Goal: Complete application form

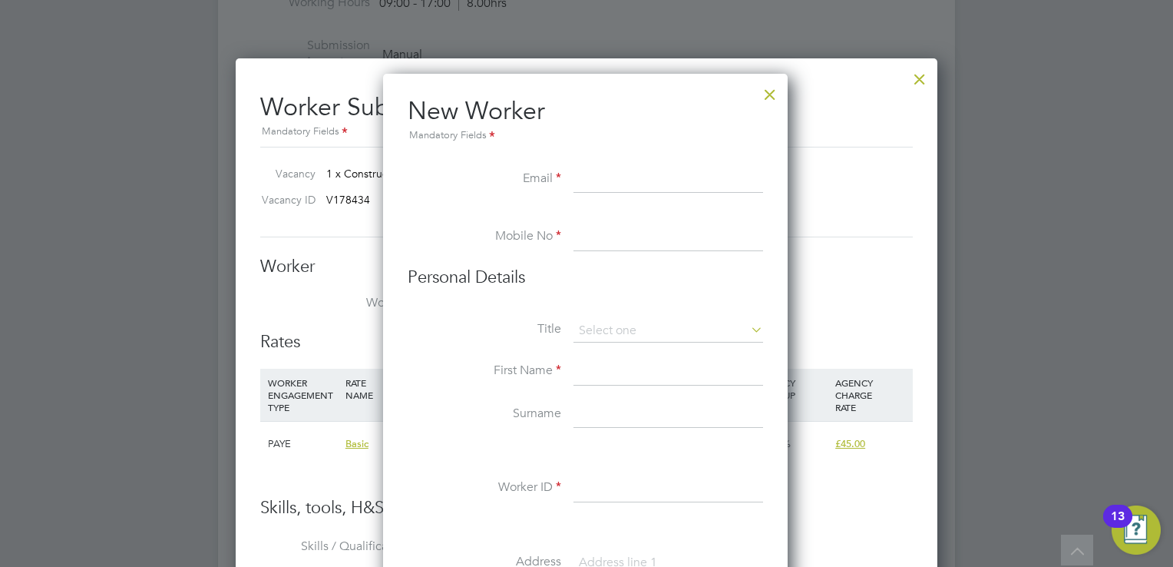
click at [699, 186] on input at bounding box center [669, 180] width 190 height 28
paste input "[EMAIL_ADDRESS][DOMAIN_NAME]"
type input "[EMAIL_ADDRESS][DOMAIN_NAME]"
click at [663, 230] on input at bounding box center [669, 237] width 190 height 28
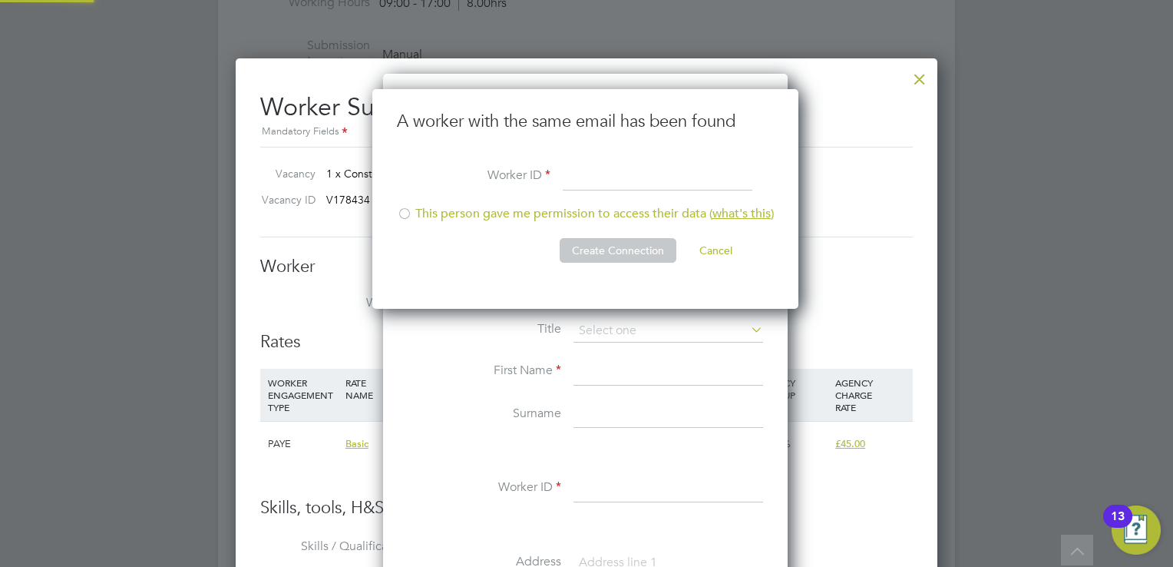
scroll to position [220, 428]
click at [727, 252] on button "Cancel" at bounding box center [716, 250] width 58 height 25
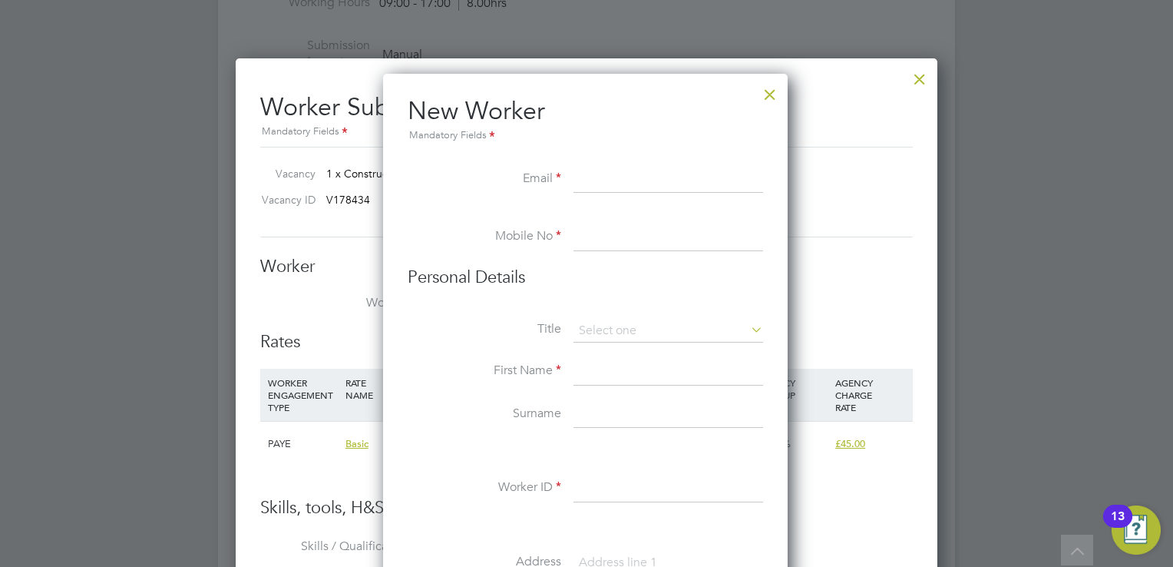
click at [769, 94] on div at bounding box center [770, 91] width 28 height 28
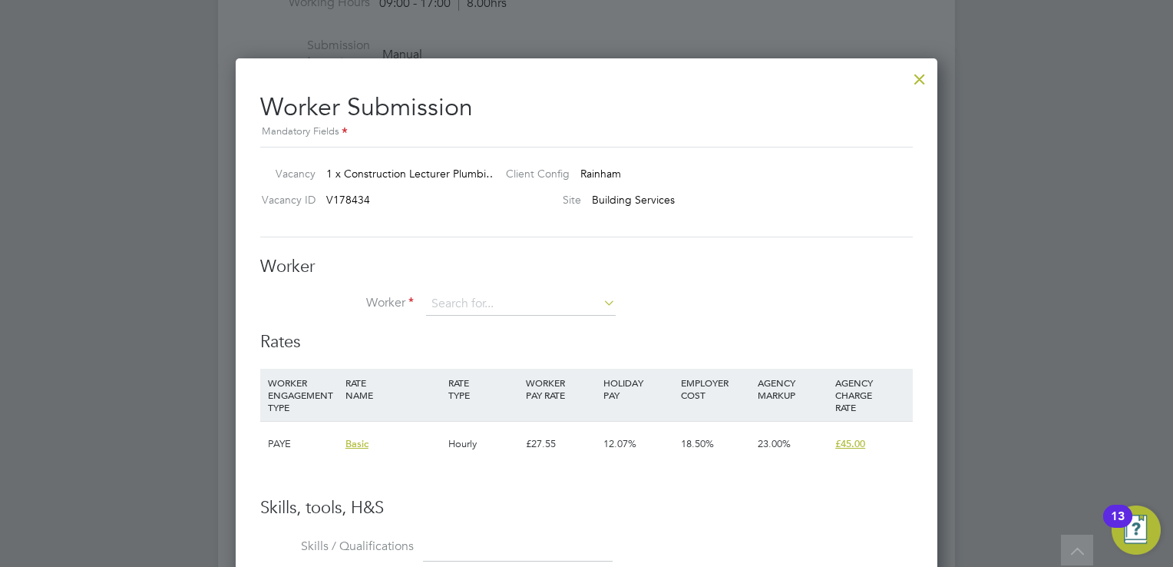
click at [921, 69] on div at bounding box center [920, 75] width 28 height 28
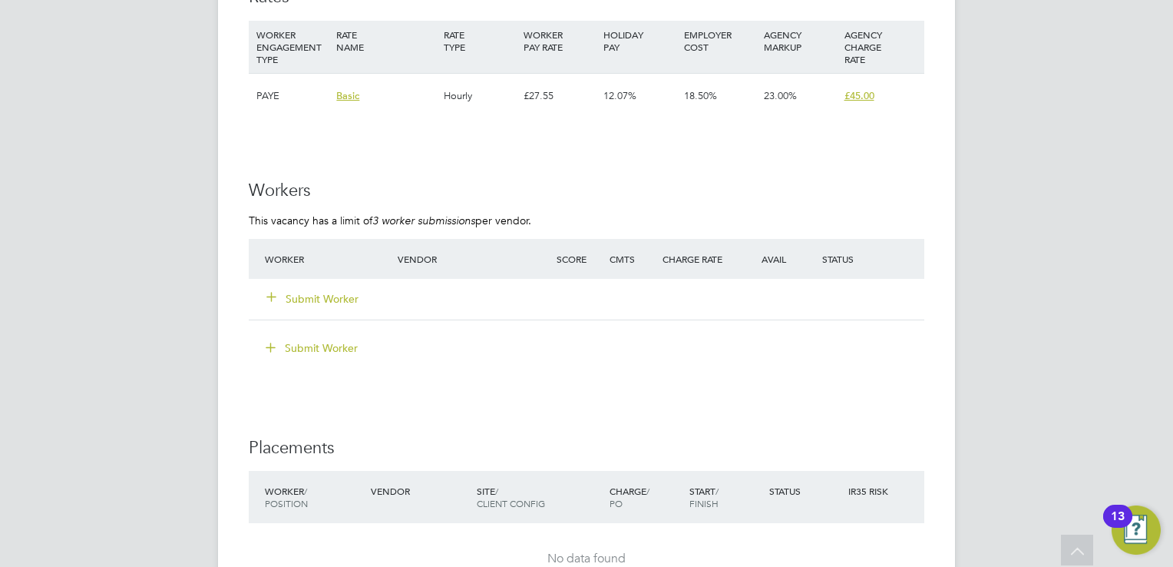
scroll to position [2841, 0]
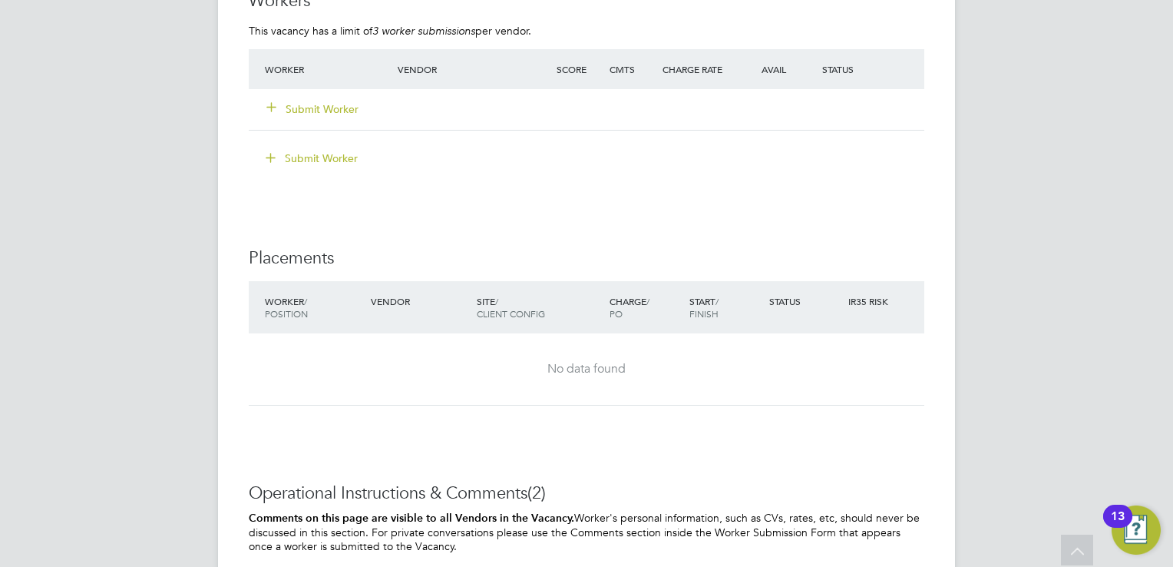
click at [341, 112] on button "Submit Worker" at bounding box center [313, 108] width 92 height 15
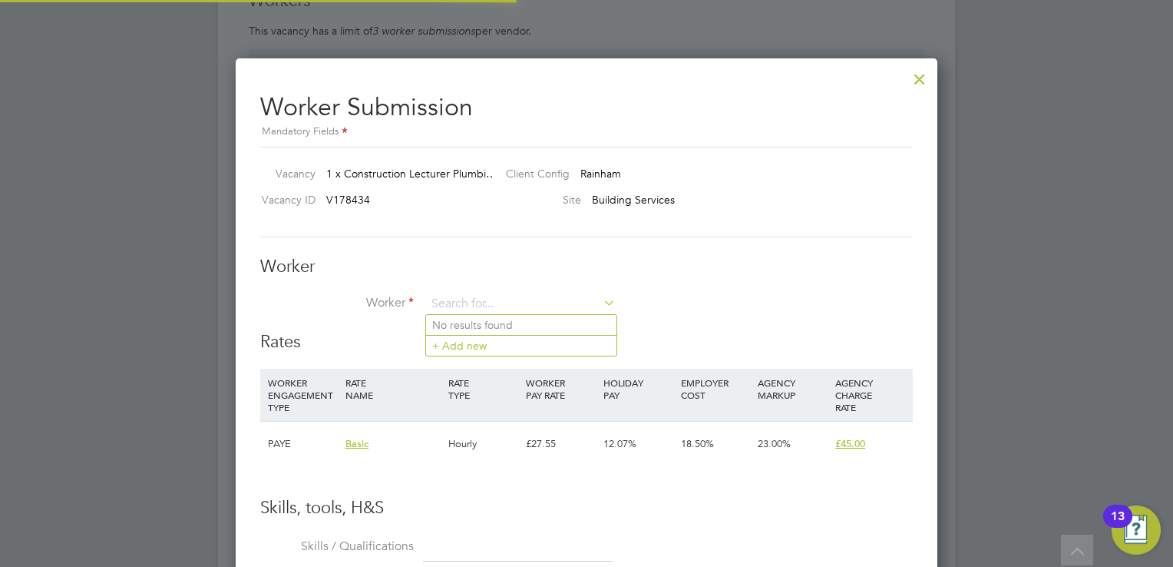
scroll to position [45, 104]
click at [928, 78] on div at bounding box center [920, 75] width 28 height 28
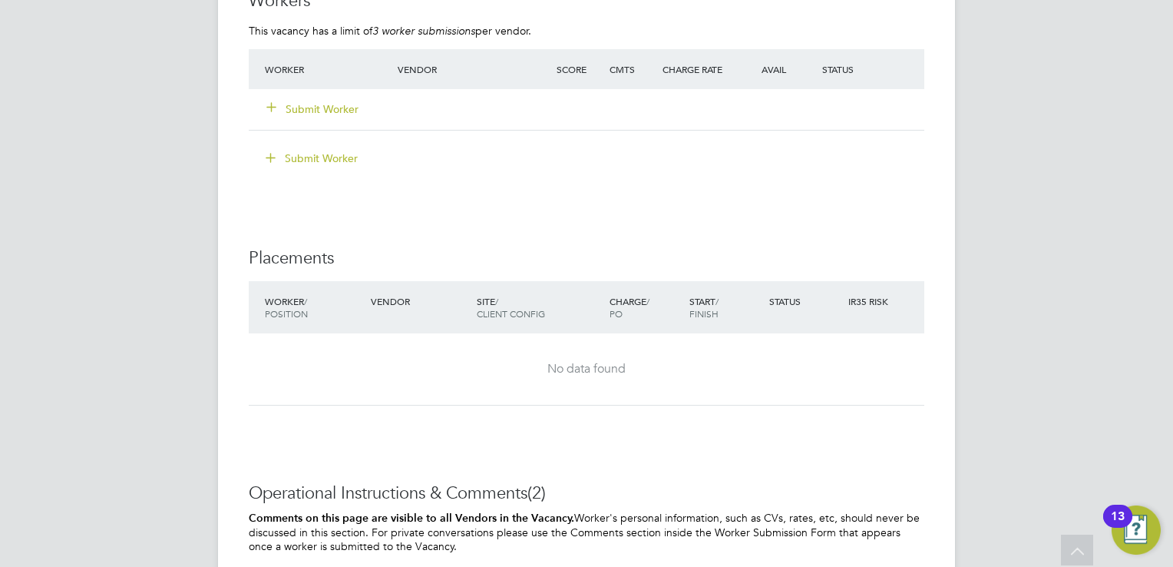
click at [334, 110] on button "Submit Worker" at bounding box center [313, 108] width 92 height 15
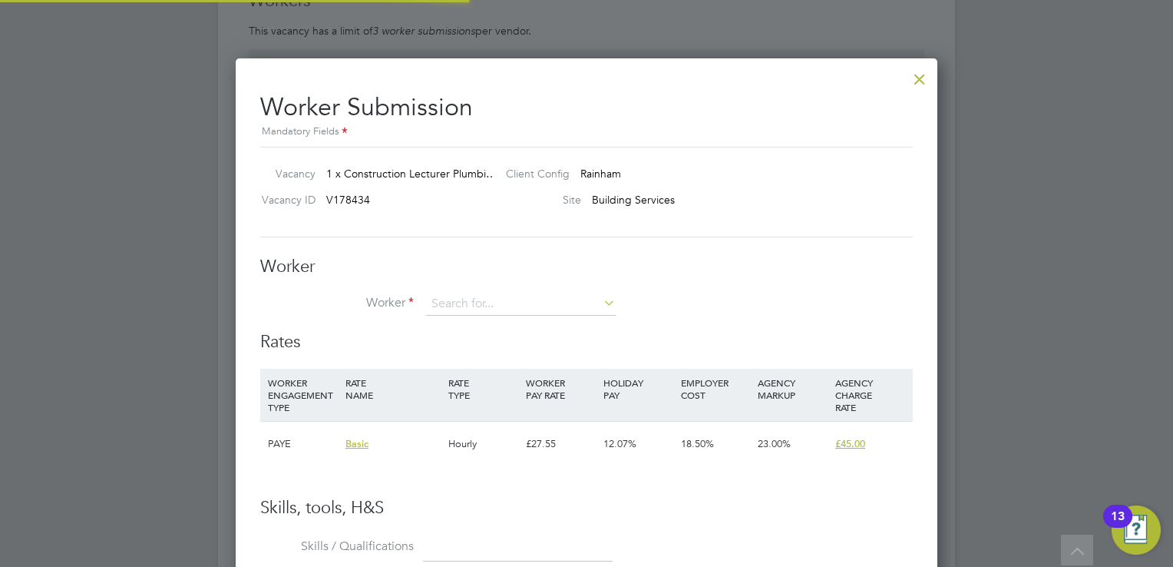
scroll to position [930, 703]
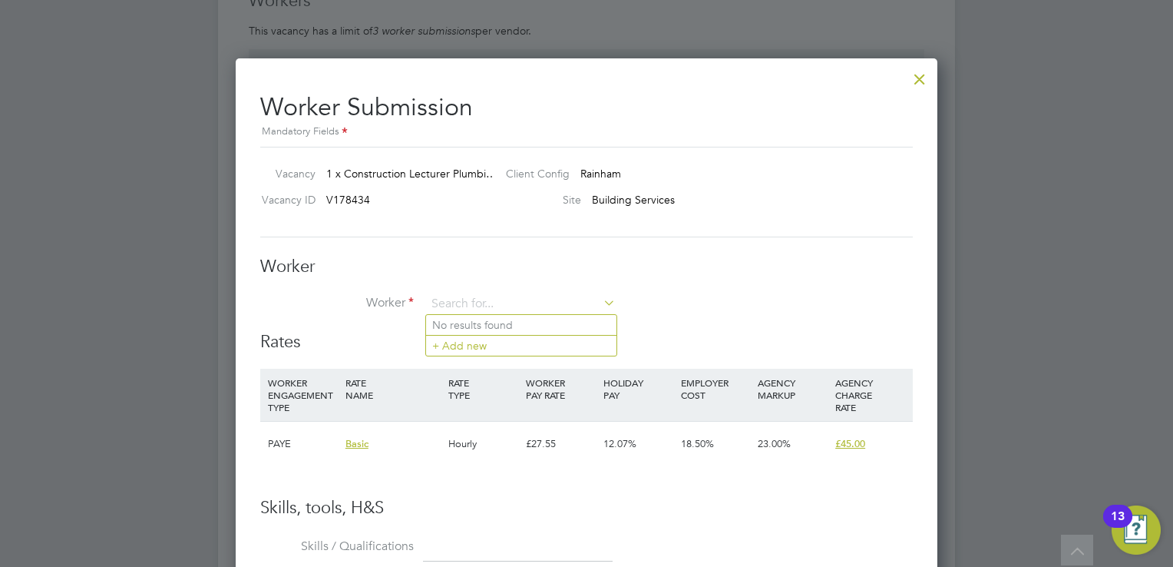
paste input "[EMAIL_ADDRESS][DOMAIN_NAME]"
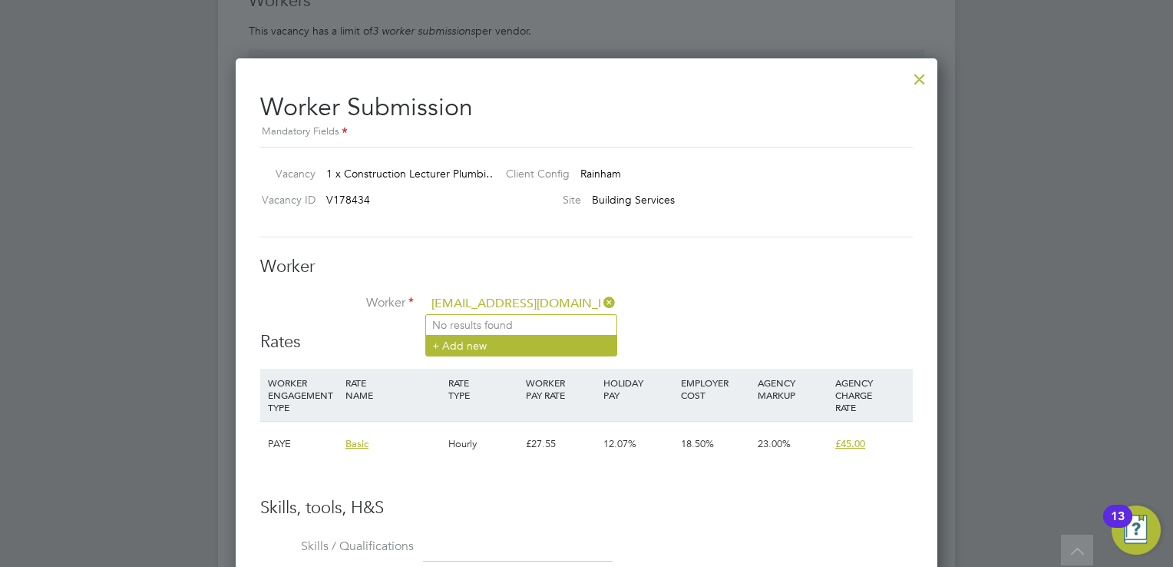
type input "[EMAIL_ADDRESS][DOMAIN_NAME]"
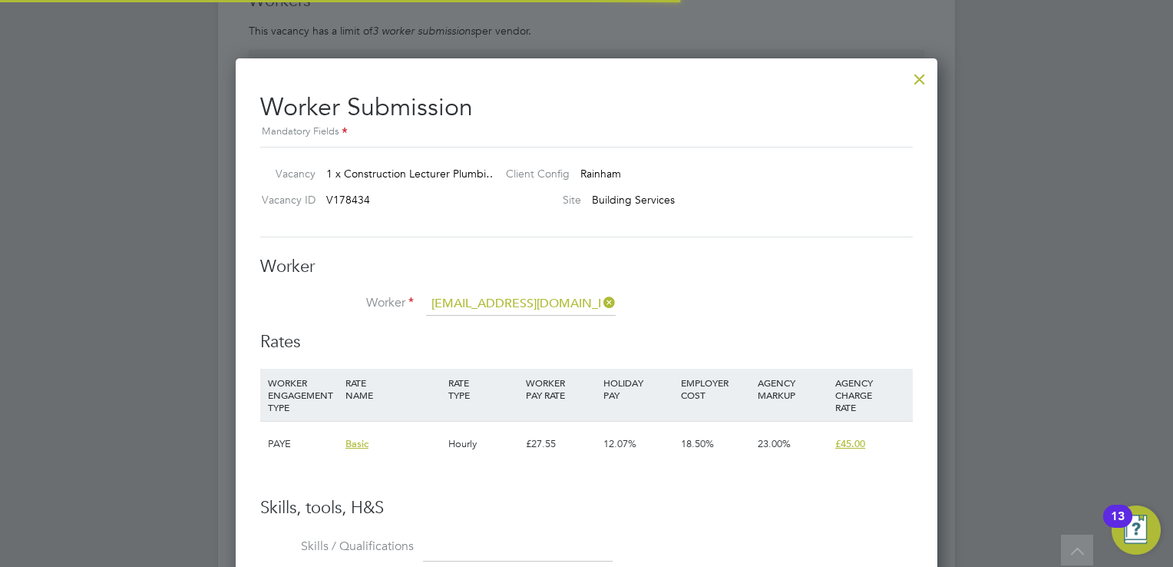
click at [516, 342] on li "+ Add new" at bounding box center [521, 345] width 190 height 21
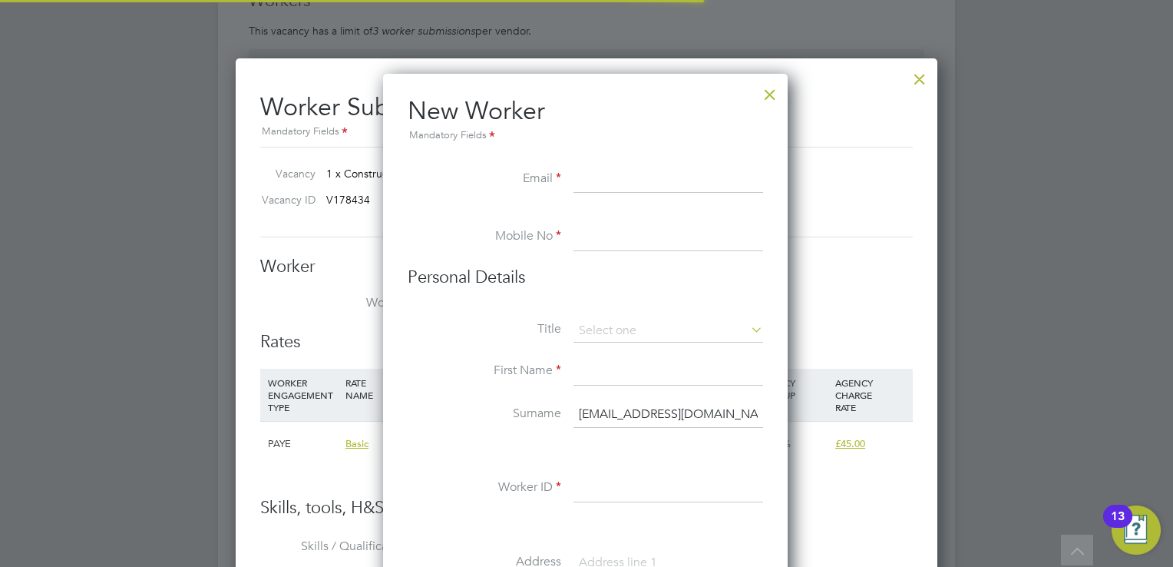
scroll to position [1301, 406]
click at [769, 94] on div at bounding box center [770, 91] width 28 height 28
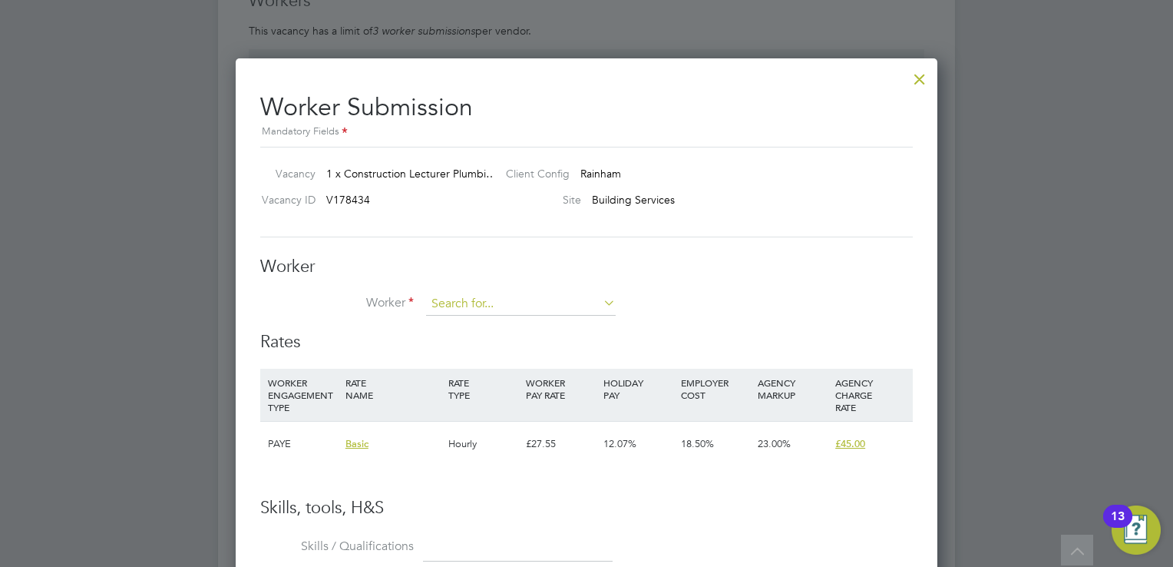
click at [541, 308] on input at bounding box center [521, 304] width 190 height 23
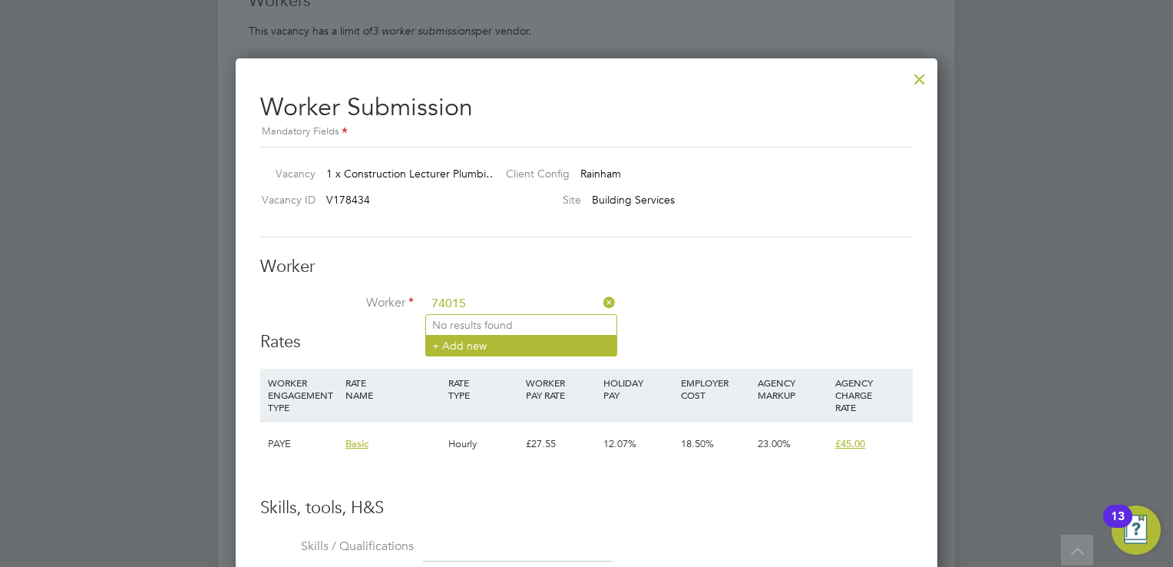
type input "74015"
click at [540, 342] on li "+ Add new" at bounding box center [521, 345] width 190 height 21
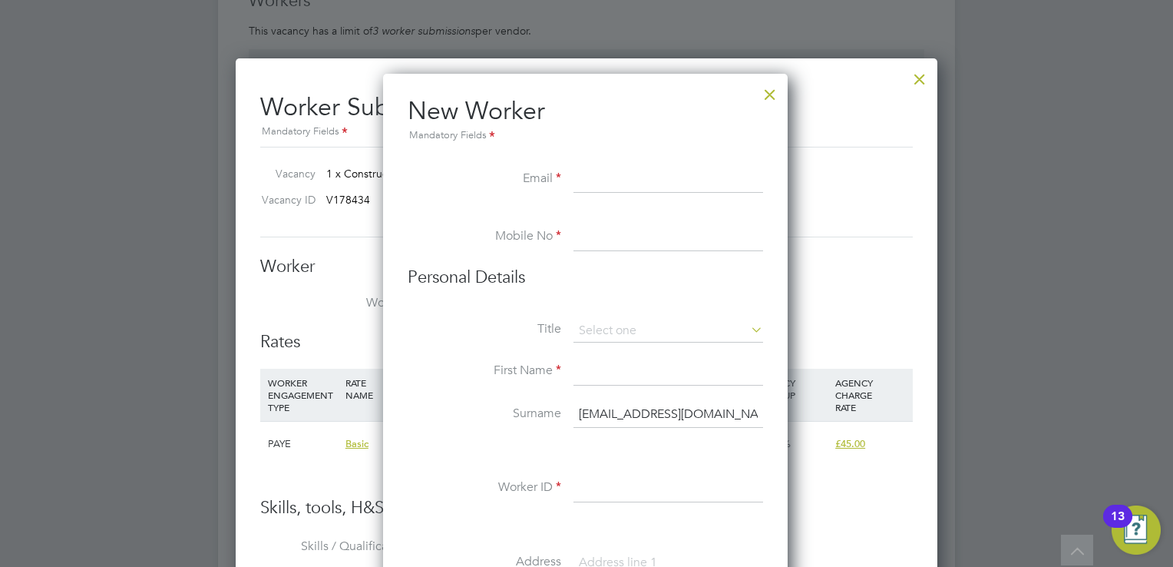
paste input "[EMAIL_ADDRESS][DOMAIN_NAME]"
type input "[EMAIL_ADDRESS][DOMAIN_NAME]"
type input "74765157"
type input "[PERSON_NAME]"
type input "LU2 9AH"
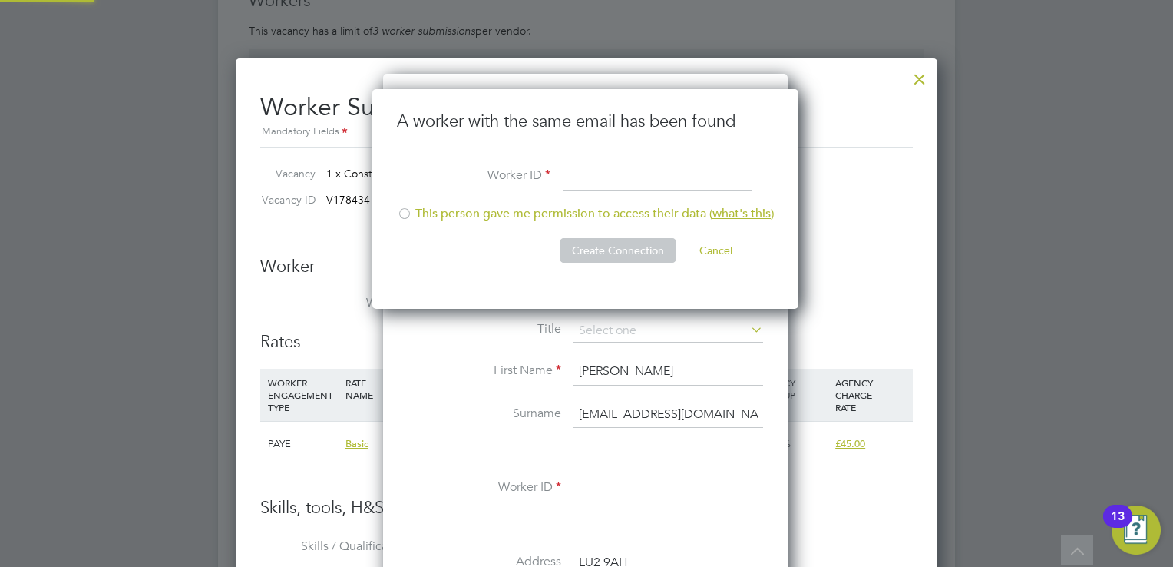
type input "[EMAIL_ADDRESS][DOMAIN_NAME]"
click at [407, 207] on div at bounding box center [404, 214] width 15 height 15
click at [616, 192] on li "Worker ID" at bounding box center [585, 185] width 377 height 43
click at [611, 174] on input at bounding box center [658, 178] width 190 height 28
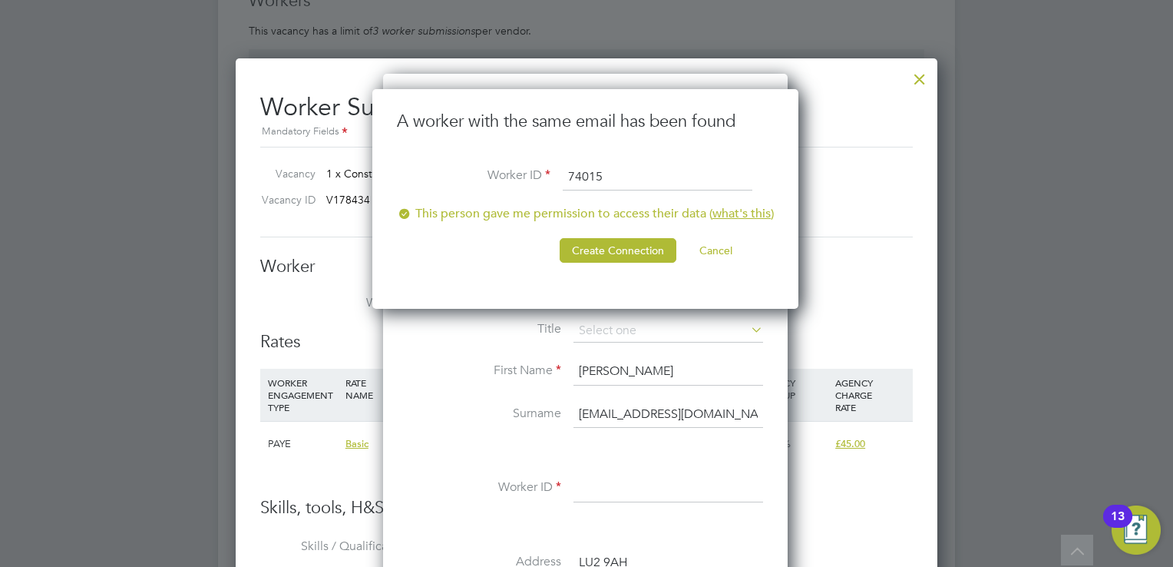
type input "74015"
click at [719, 246] on button "Cancel" at bounding box center [716, 250] width 58 height 25
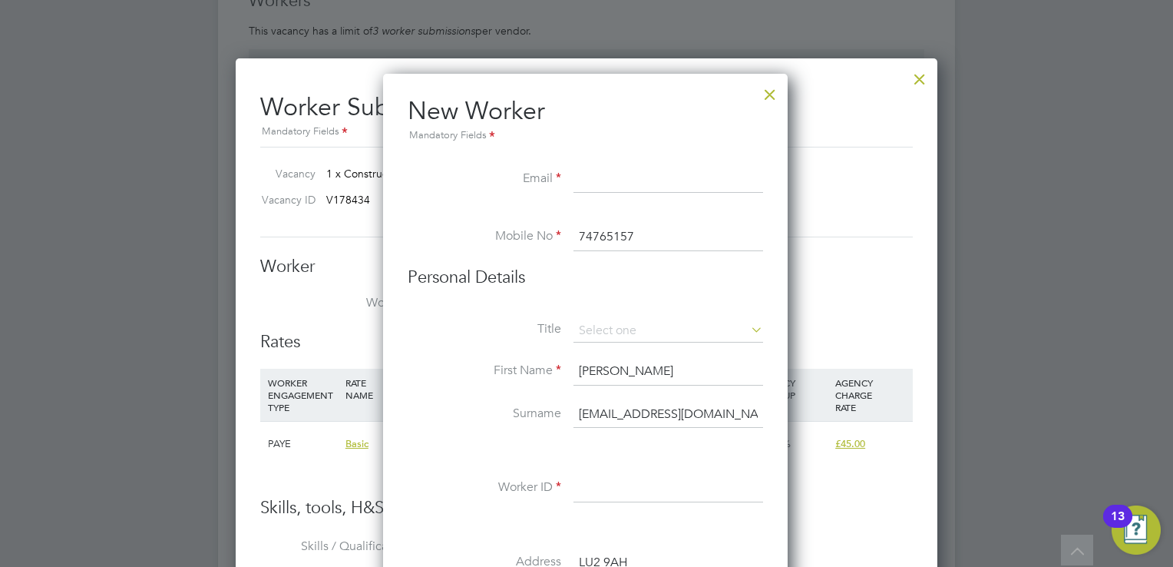
click at [719, 246] on input "74765157" at bounding box center [669, 237] width 190 height 28
click at [781, 84] on div at bounding box center [770, 91] width 28 height 28
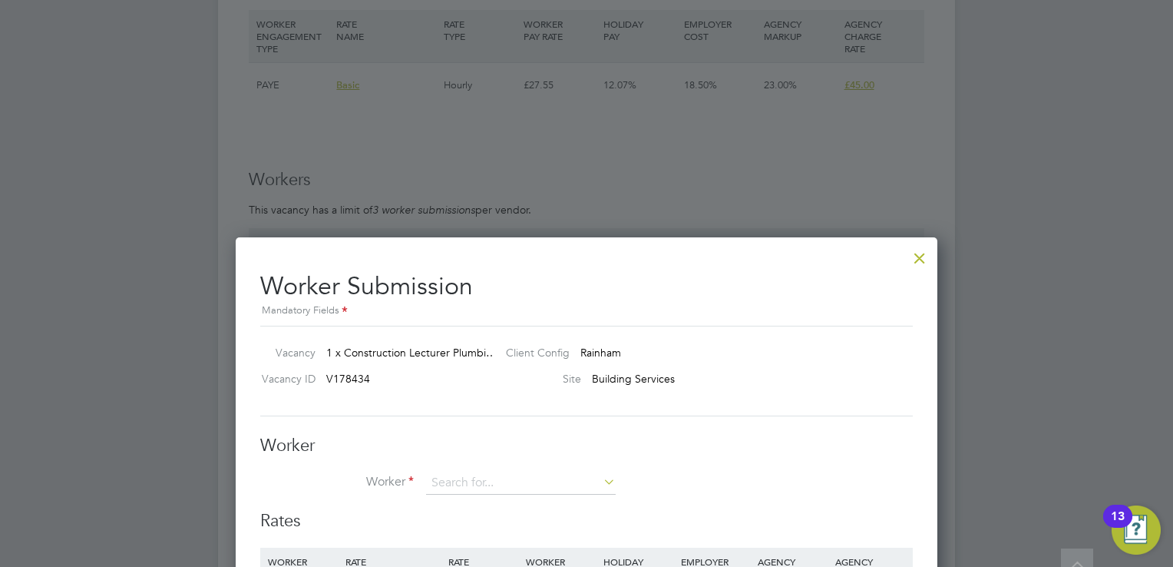
scroll to position [2611, 0]
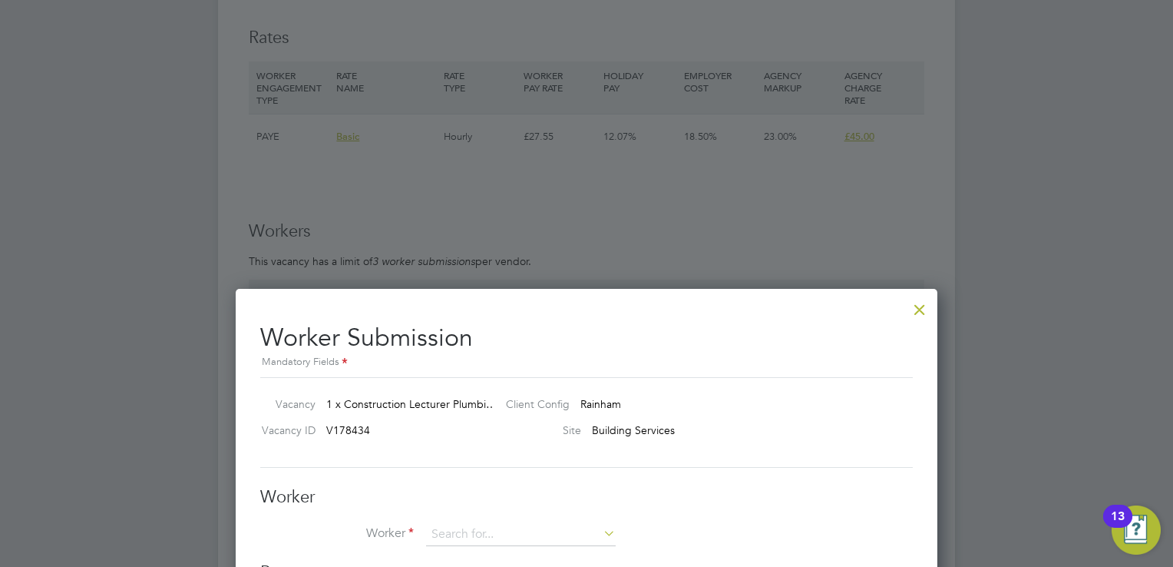
click at [913, 309] on div at bounding box center [920, 306] width 28 height 28
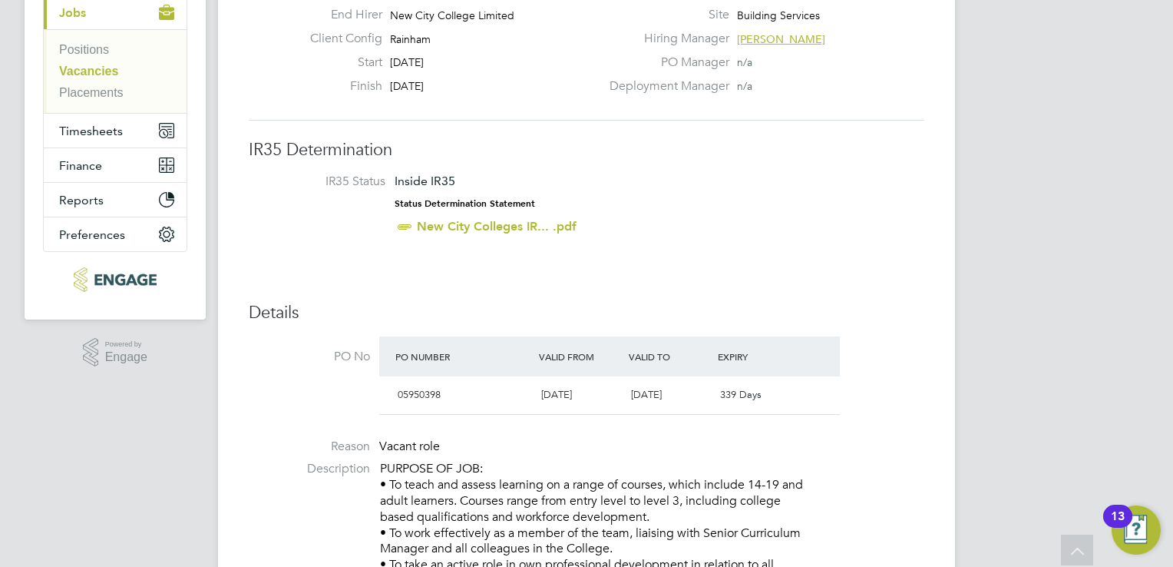
scroll to position [0, 0]
